Goal: Task Accomplishment & Management: Complete application form

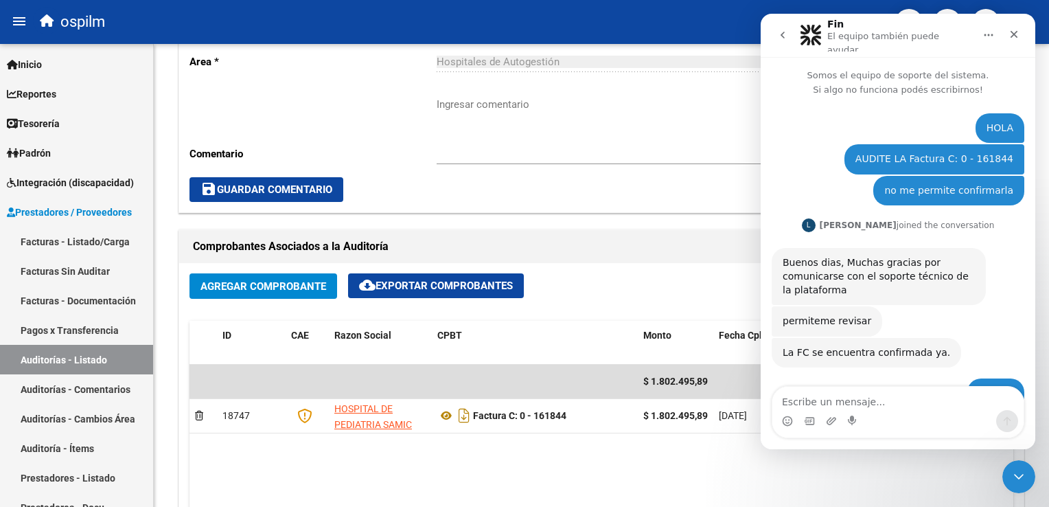
scroll to position [85, 0]
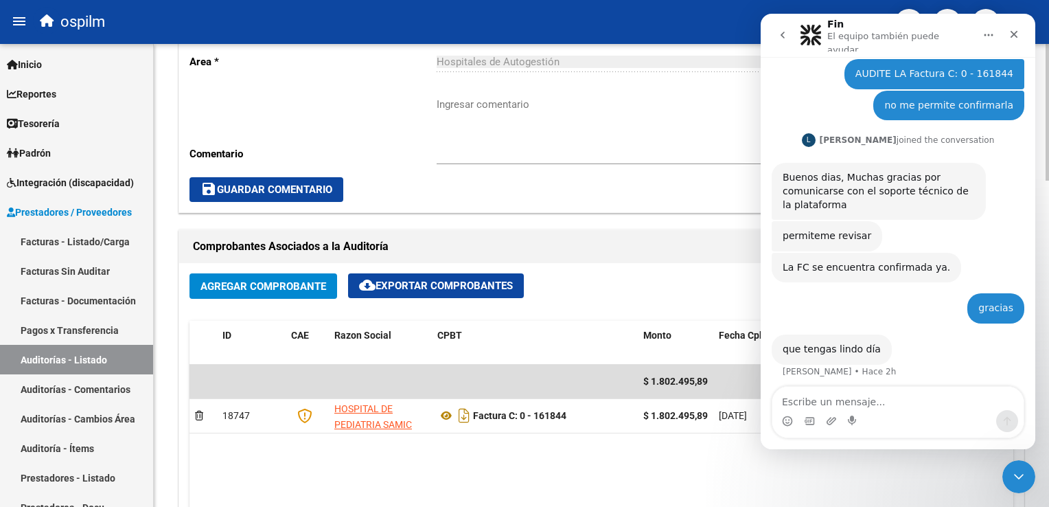
click at [505, 179] on div "save Guardar Comentario" at bounding box center [601, 189] width 824 height 25
click at [1017, 24] on div "Cerrar" at bounding box center [1014, 34] width 25 height 25
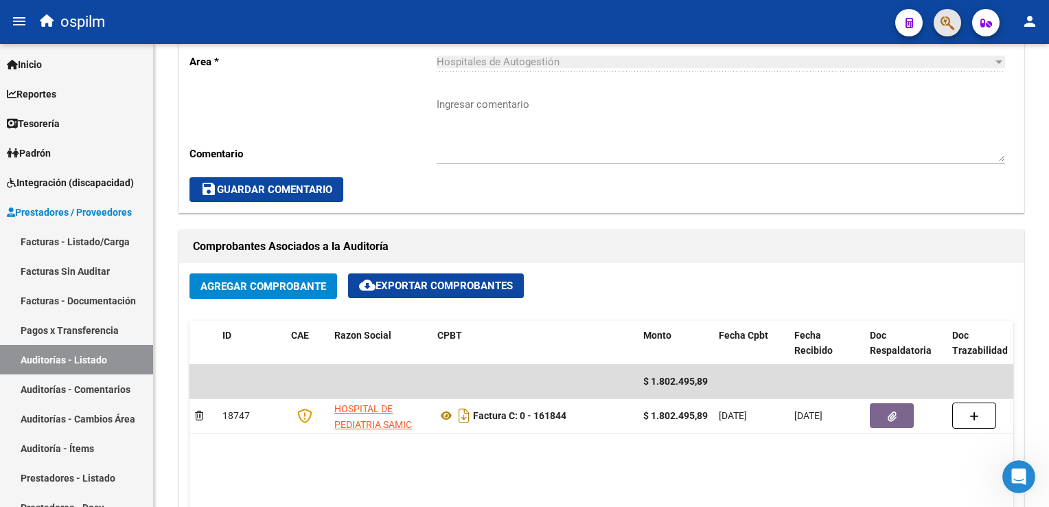
click at [956, 21] on button "button" at bounding box center [947, 22] width 27 height 27
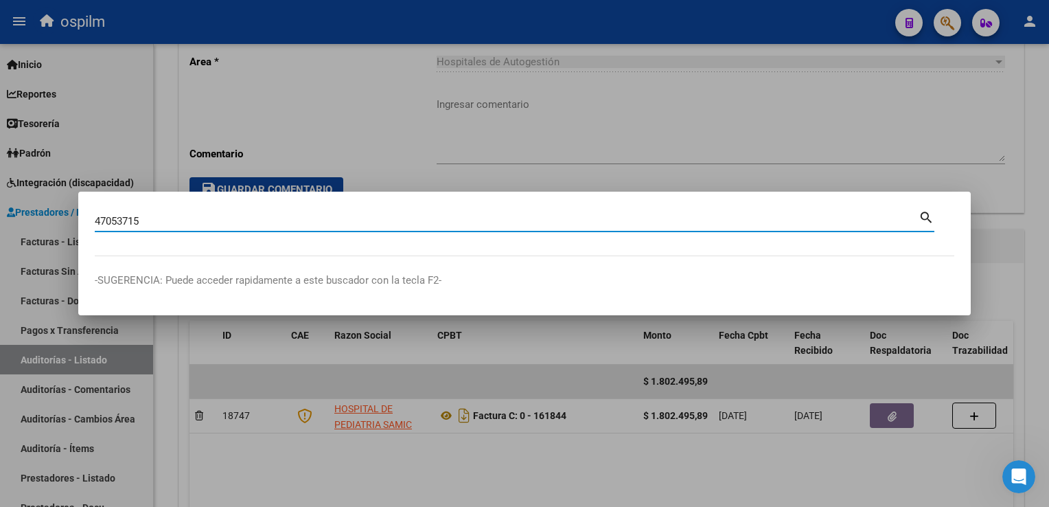
type input "47053715"
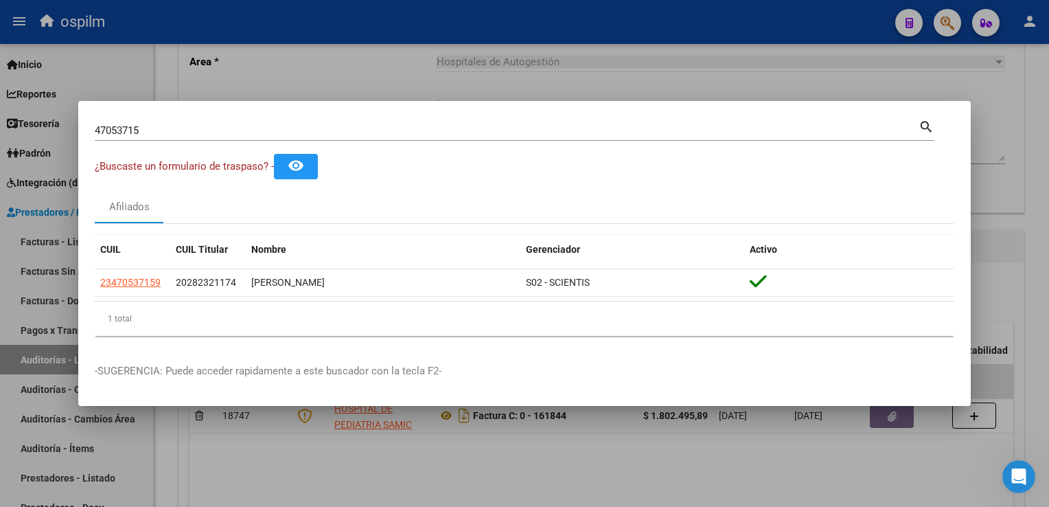
click at [1015, 188] on div at bounding box center [524, 253] width 1049 height 507
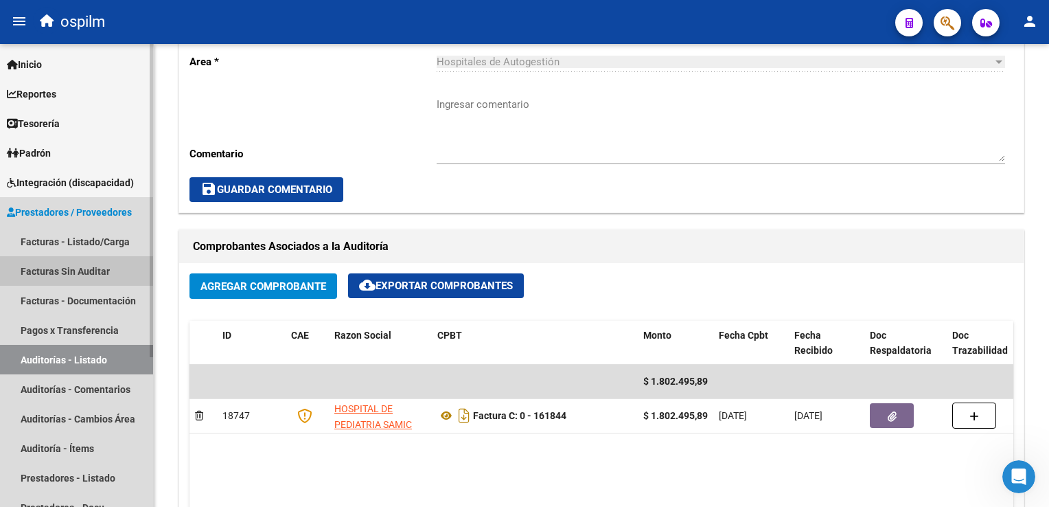
click at [91, 271] on link "Facturas Sin Auditar" at bounding box center [76, 271] width 153 height 30
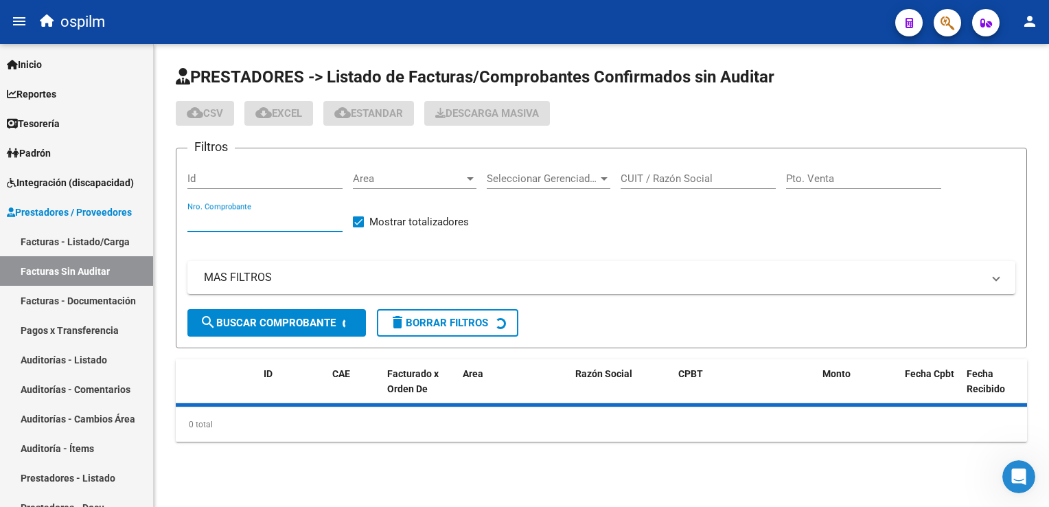
click at [251, 215] on input "Nro. Comprobante" at bounding box center [264, 221] width 155 height 12
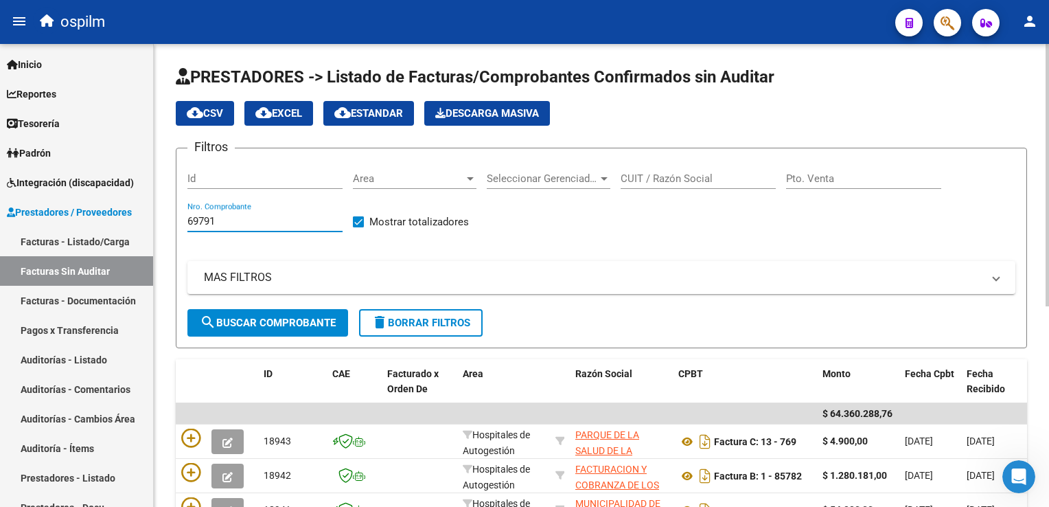
type input "69791"
click at [280, 321] on span "search Buscar Comprobante" at bounding box center [268, 323] width 136 height 12
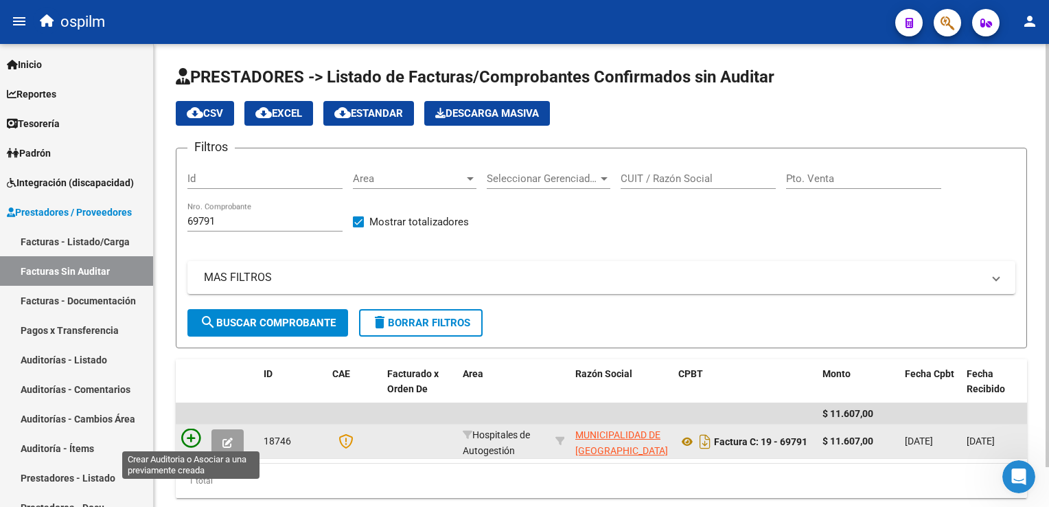
click at [191, 432] on icon at bounding box center [190, 437] width 19 height 19
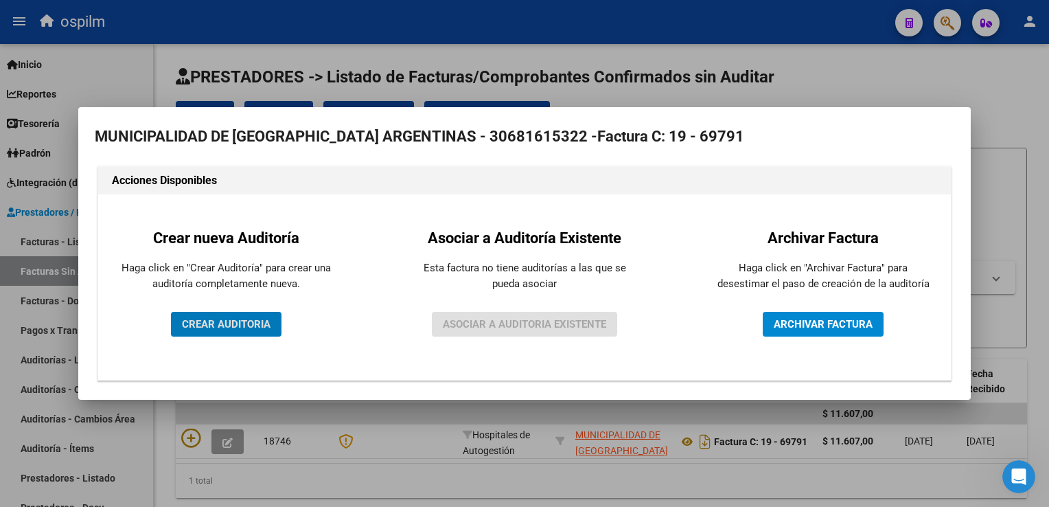
click at [181, 321] on button "CREAR AUDITORIA" at bounding box center [226, 324] width 111 height 25
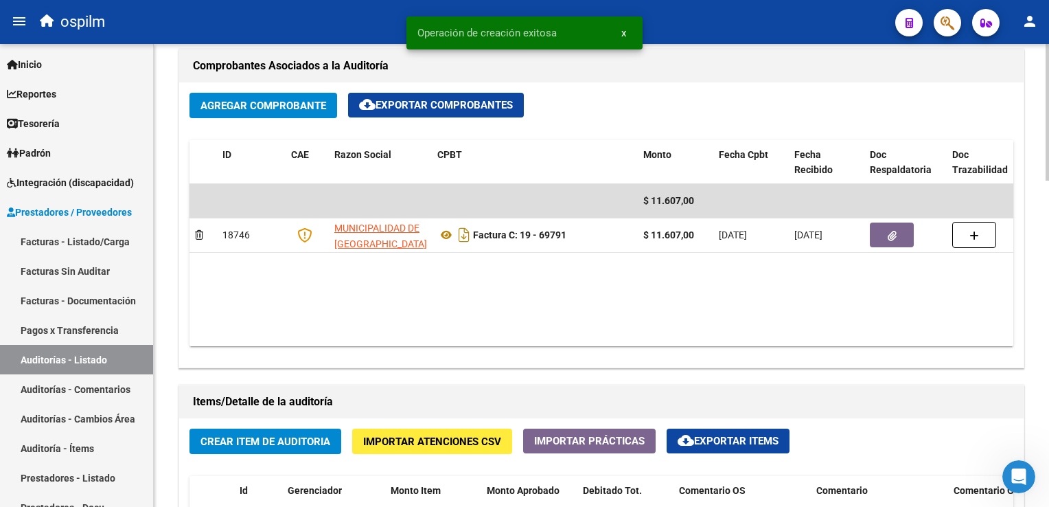
scroll to position [824, 0]
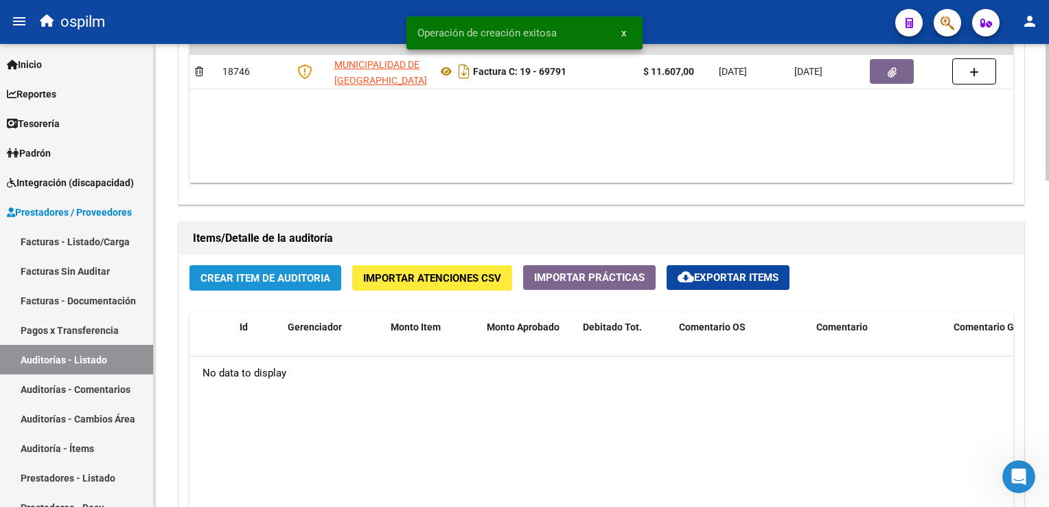
click at [227, 272] on span "Crear Item de Auditoria" at bounding box center [265, 278] width 130 height 12
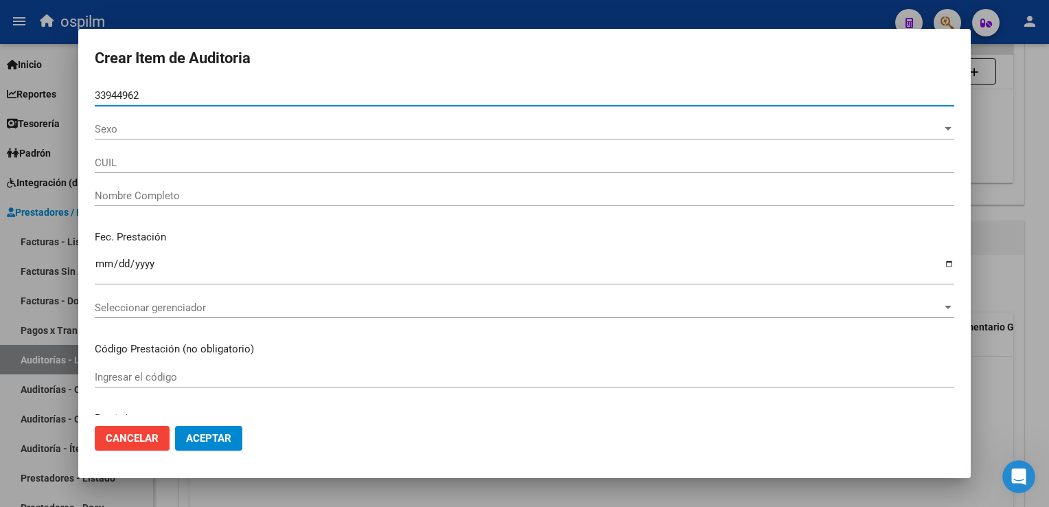
type input "33944962"
type input "20339449628"
type input "[PERSON_NAME]"
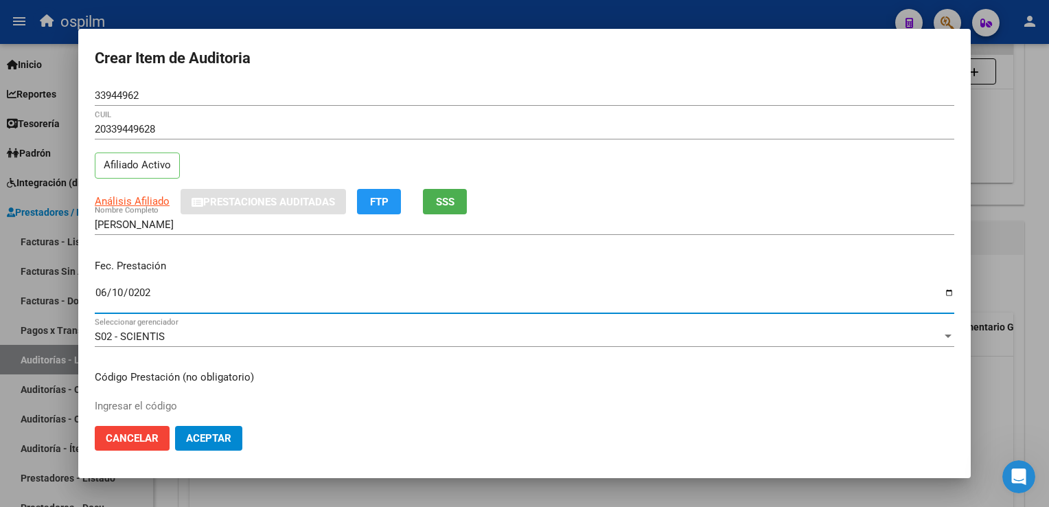
type input "[DATE]"
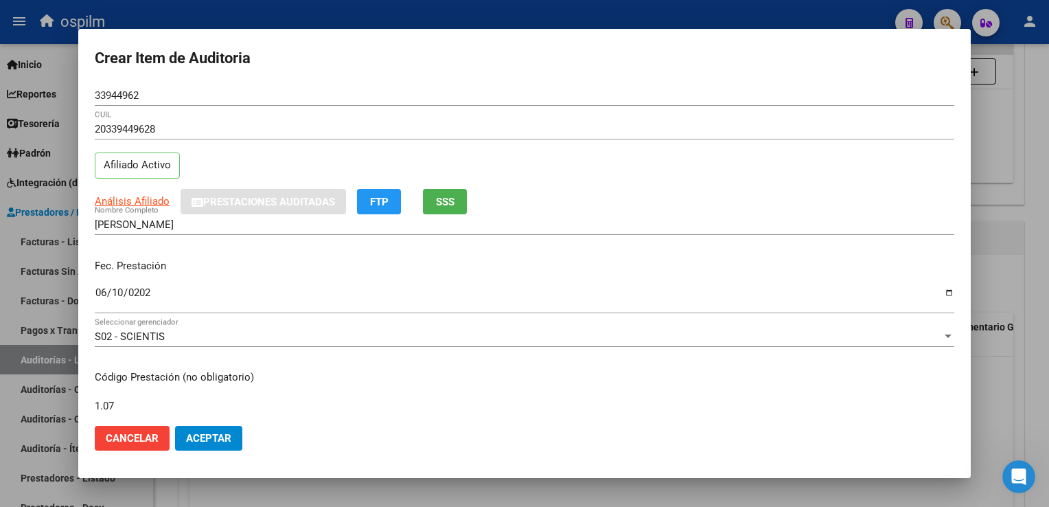
type input "1.07"
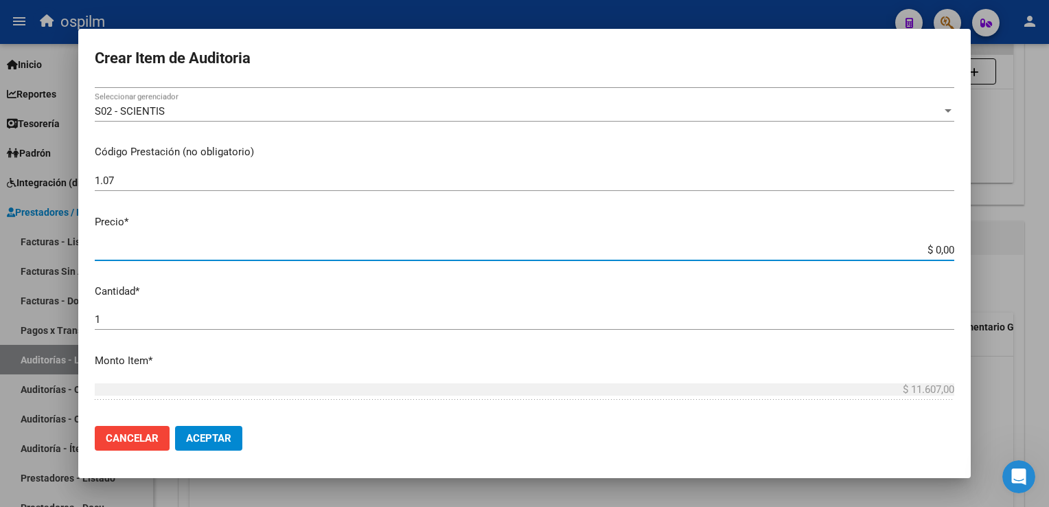
type input "$ 0,07"
type input "$ 0,76"
type input "$ 7,60"
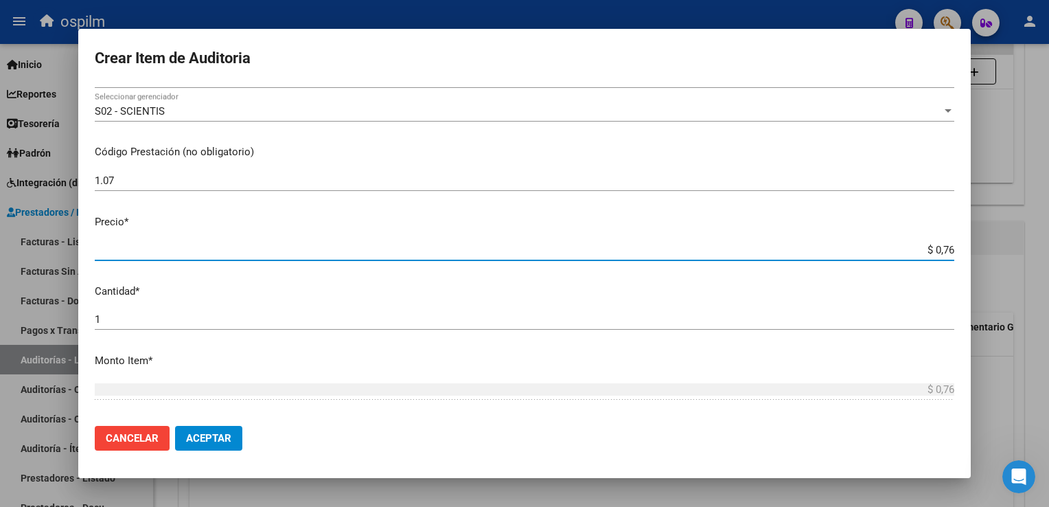
type input "$ 7,60"
type input "$ 76,09"
type input "$ 760,90"
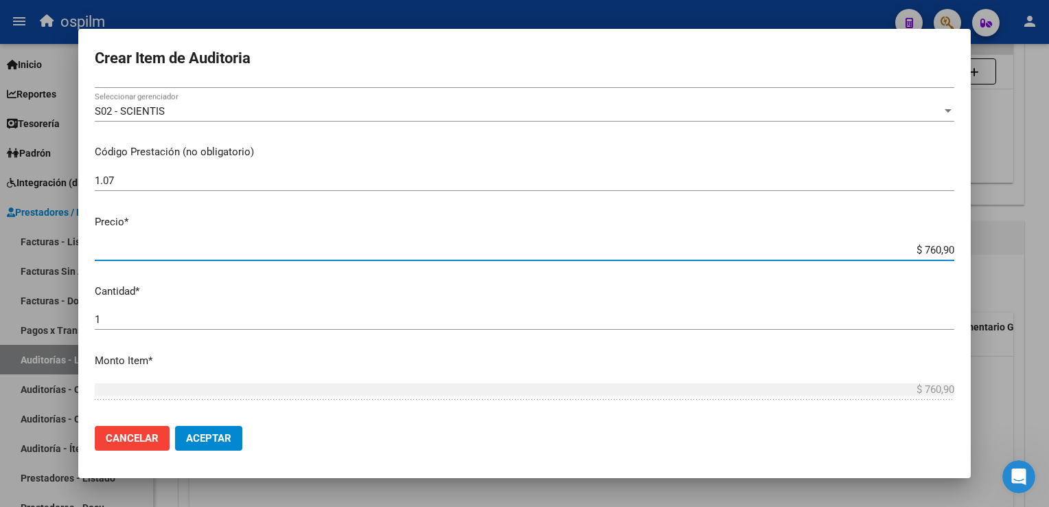
type input "$ 7.609,00"
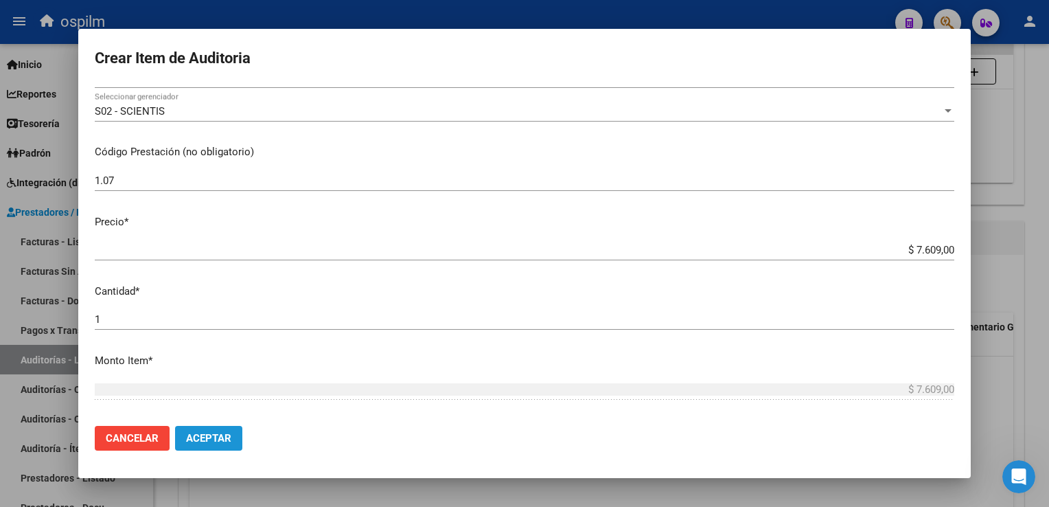
click at [220, 439] on span "Aceptar" at bounding box center [208, 438] width 45 height 12
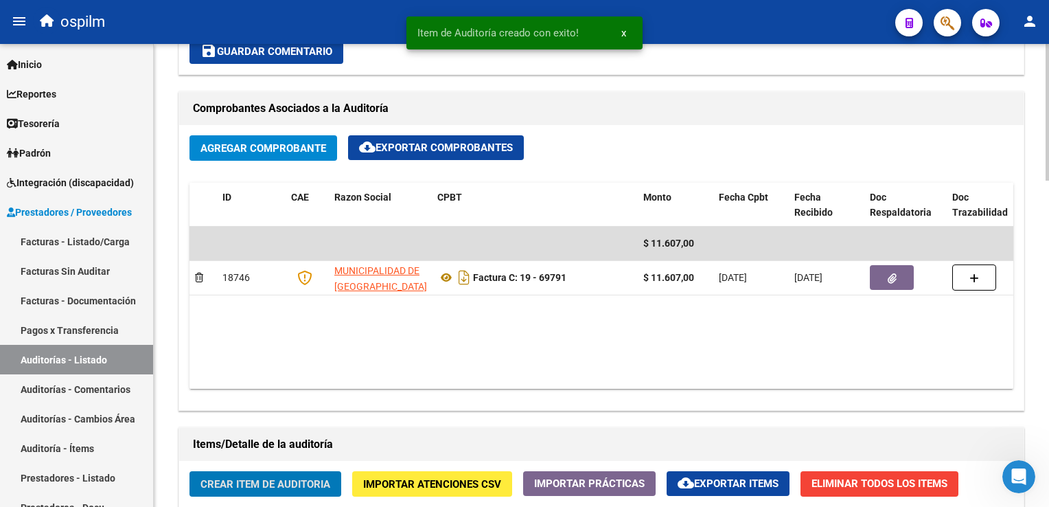
scroll to position [825, 0]
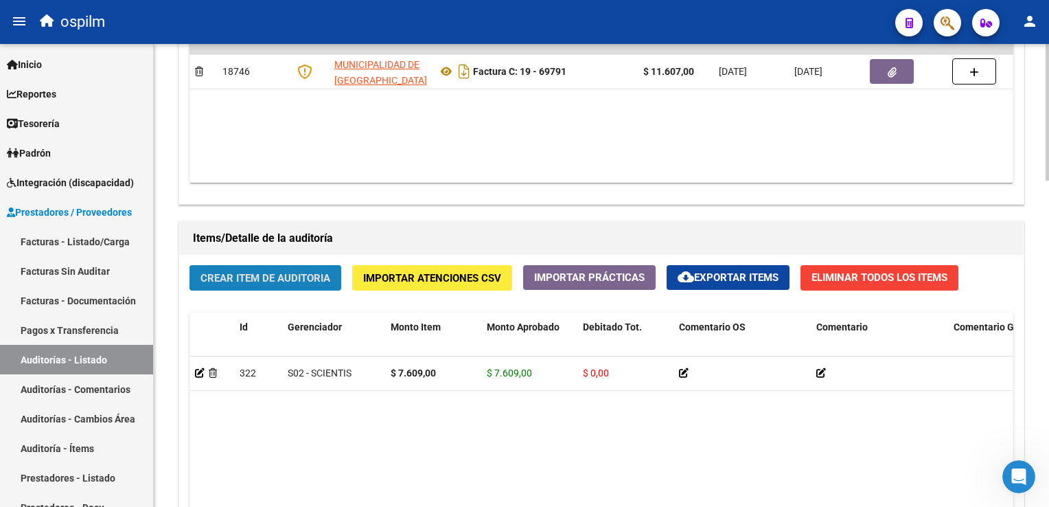
click at [297, 277] on span "Crear Item de Auditoria" at bounding box center [265, 278] width 130 height 12
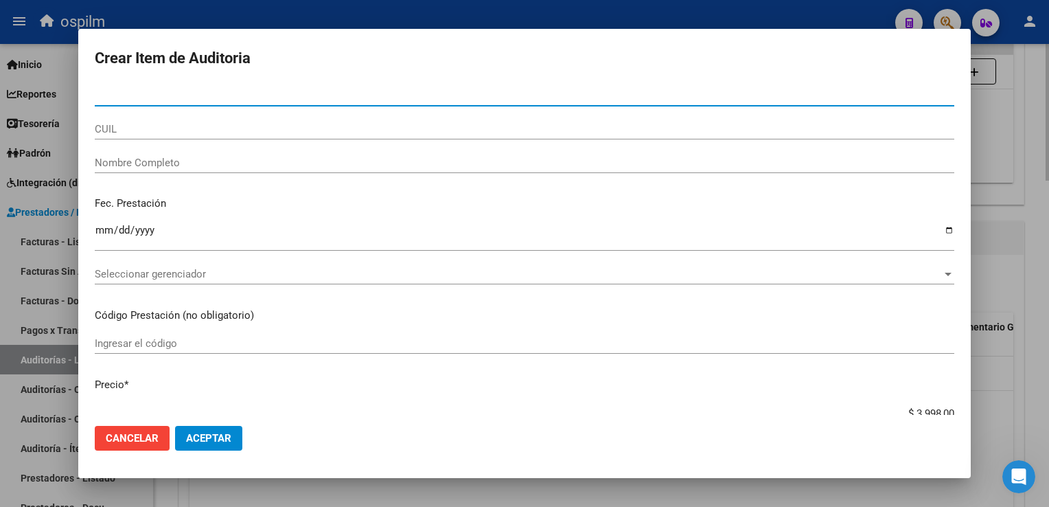
click at [297, 277] on span "Seleccionar gerenciador" at bounding box center [518, 274] width 847 height 12
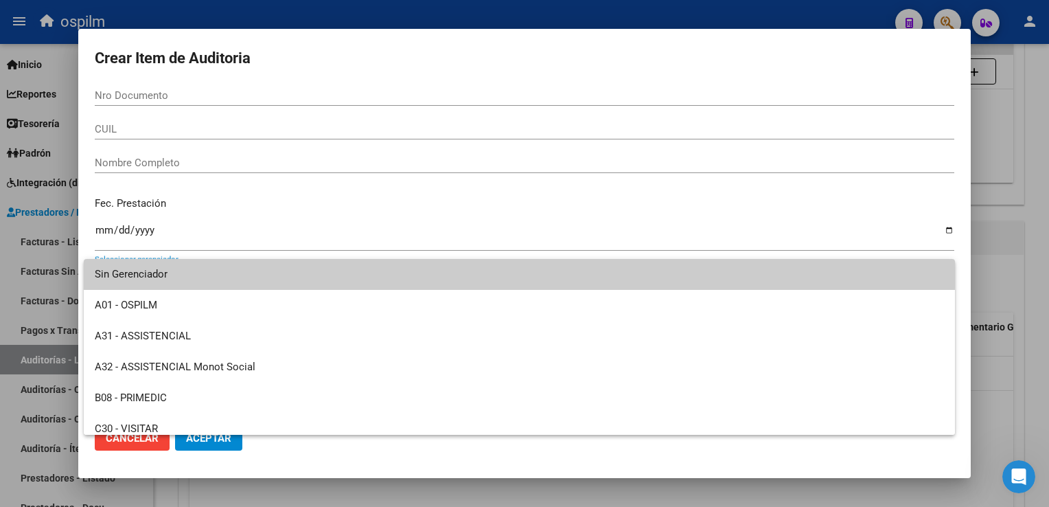
click at [180, 93] on div at bounding box center [524, 253] width 1049 height 507
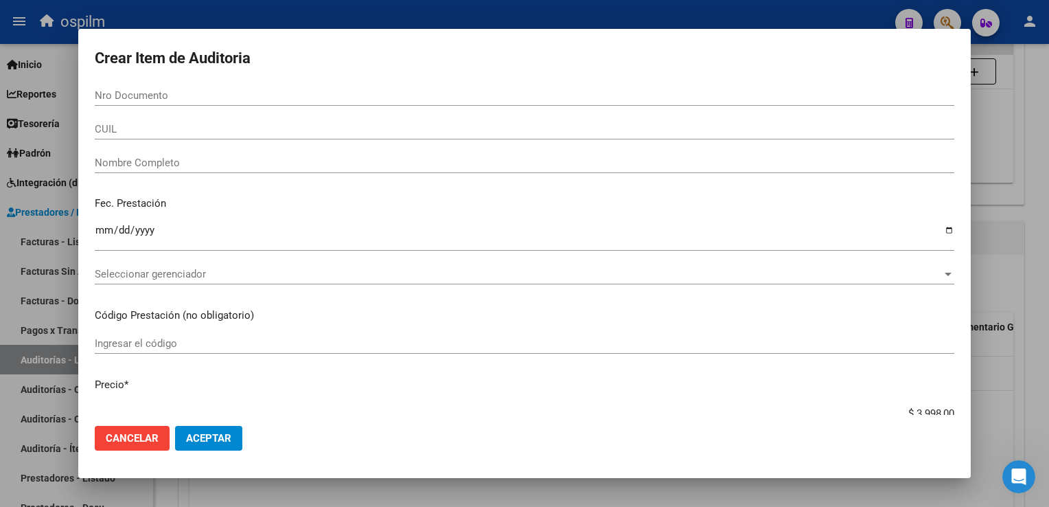
click at [179, 87] on div "Nro Documento" at bounding box center [525, 95] width 860 height 21
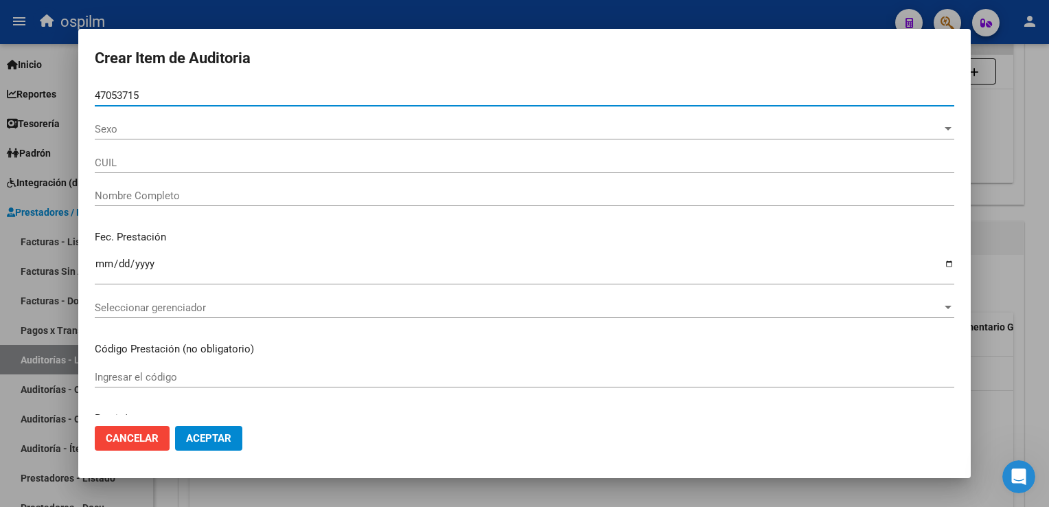
type input "47053715"
type input "23470537159"
type input "[PERSON_NAME]"
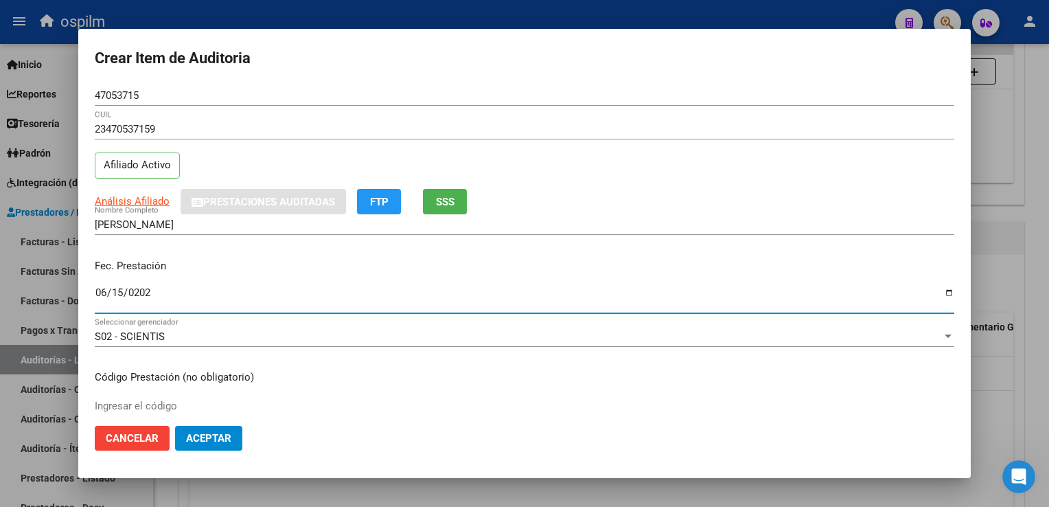
type input "[DATE]"
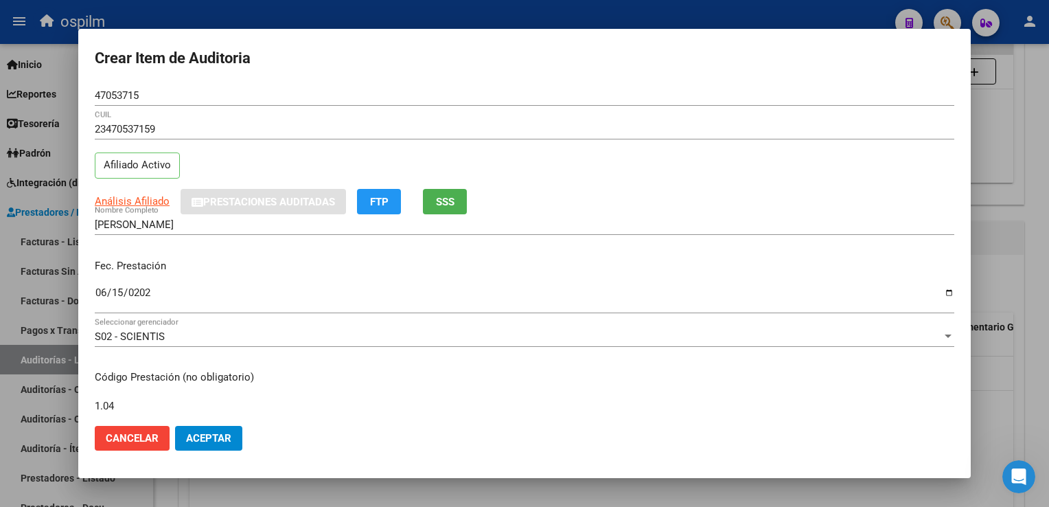
type input "1.04"
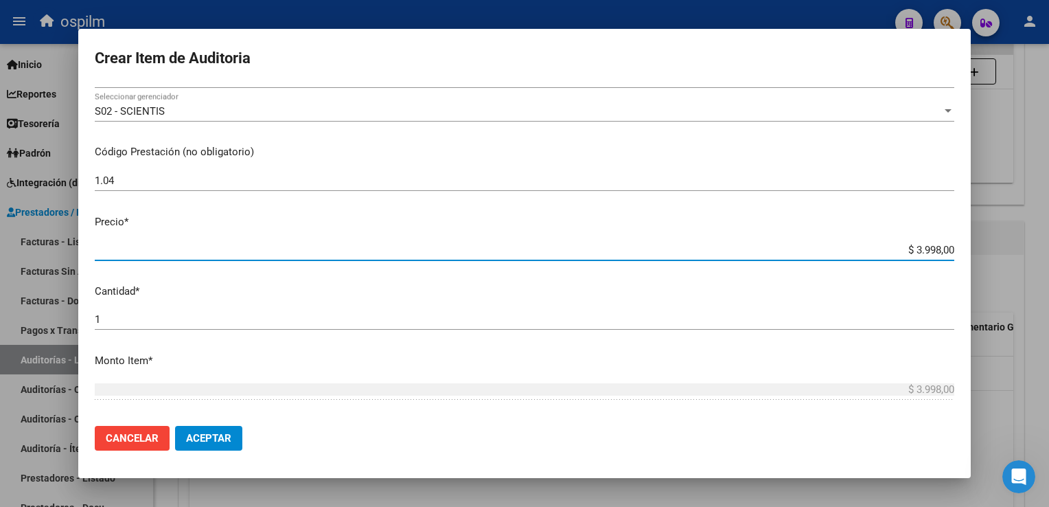
click at [227, 435] on span "Aceptar" at bounding box center [208, 438] width 45 height 12
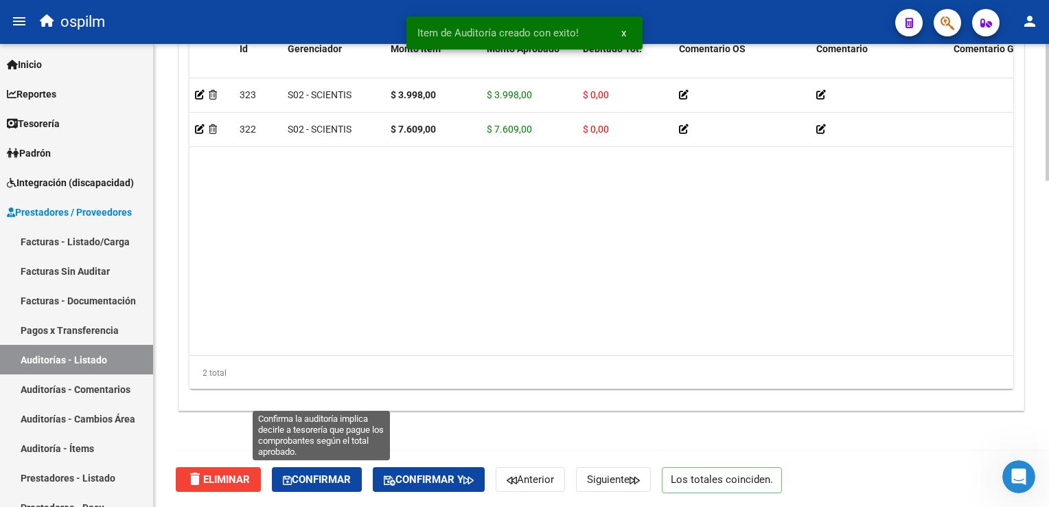
click at [310, 471] on button "Confirmar" at bounding box center [317, 479] width 90 height 25
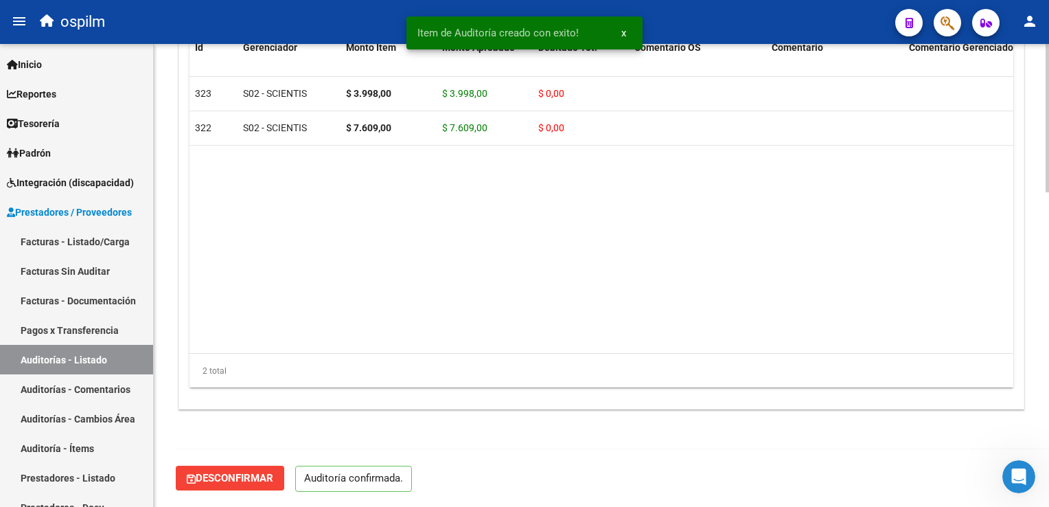
scroll to position [980, 0]
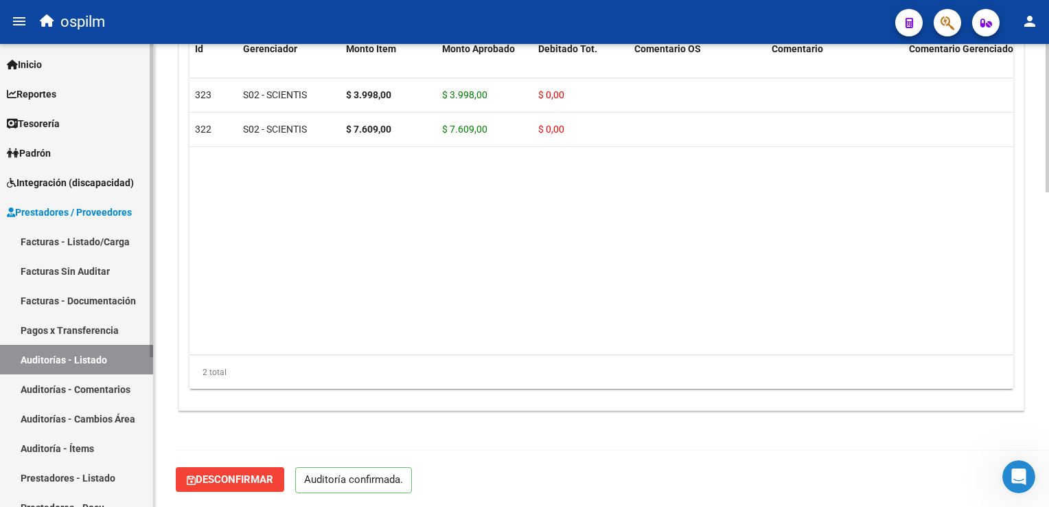
click at [110, 267] on link "Facturas Sin Auditar" at bounding box center [76, 271] width 153 height 30
